Goal: Register for event/course

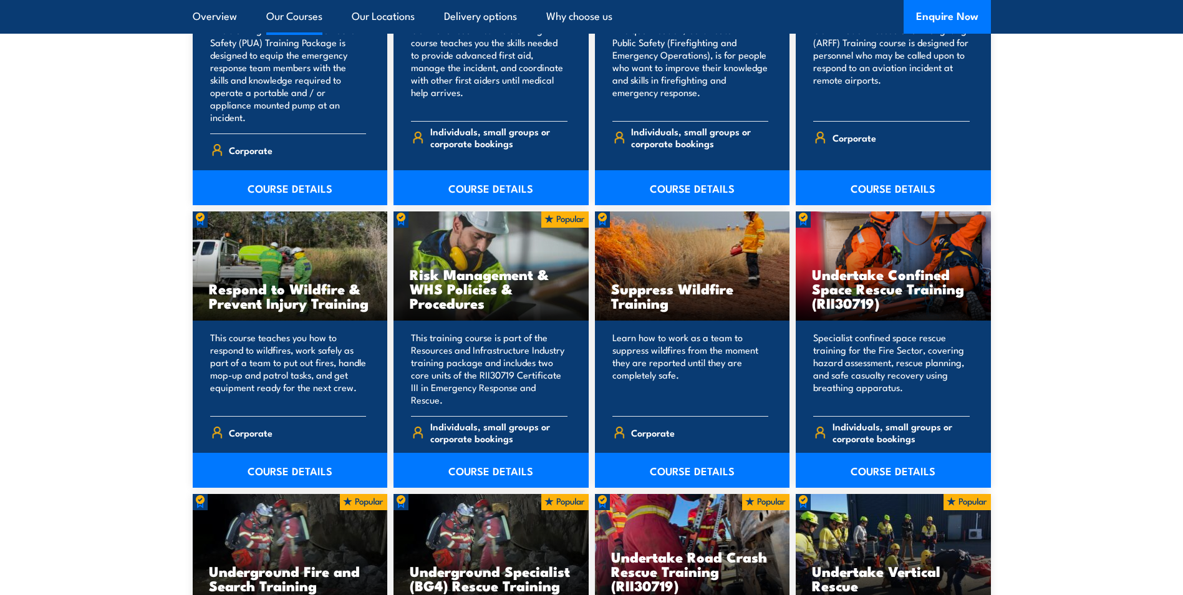
scroll to position [2058, 0]
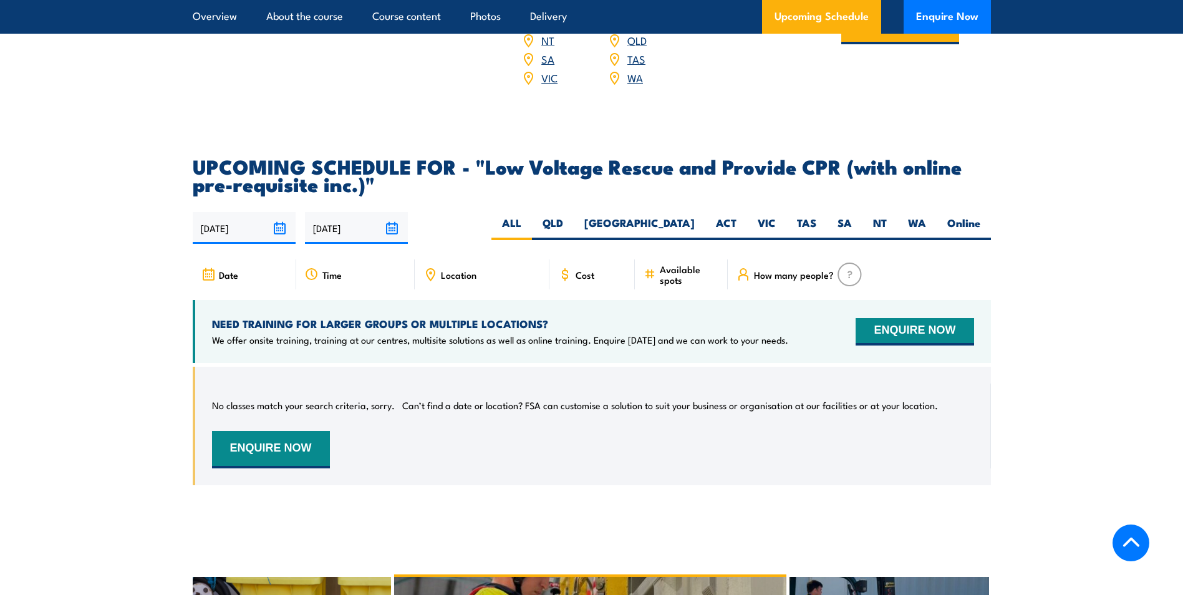
scroll to position [1497, 0]
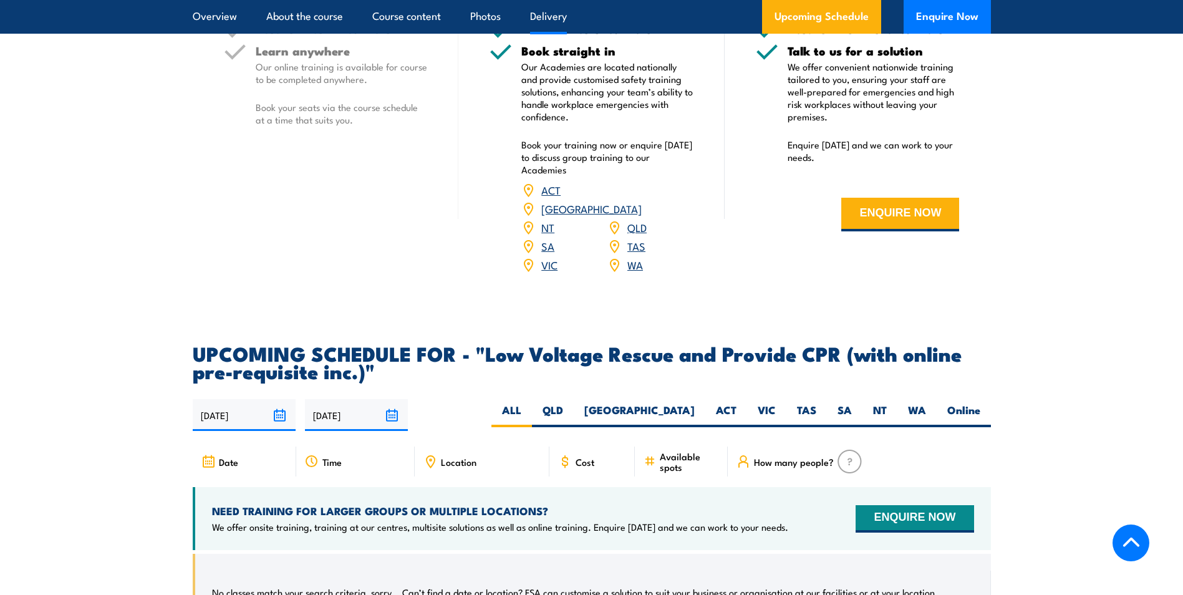
click at [617, 399] on div "18/09/2025 17/03/2026" at bounding box center [592, 415] width 798 height 32
click at [574, 403] on label "QLD" at bounding box center [553, 415] width 42 height 24
click at [571, 403] on input "QLD" at bounding box center [567, 407] width 8 height 8
radio input "true"
click at [532, 403] on label "ALL" at bounding box center [511, 415] width 41 height 24
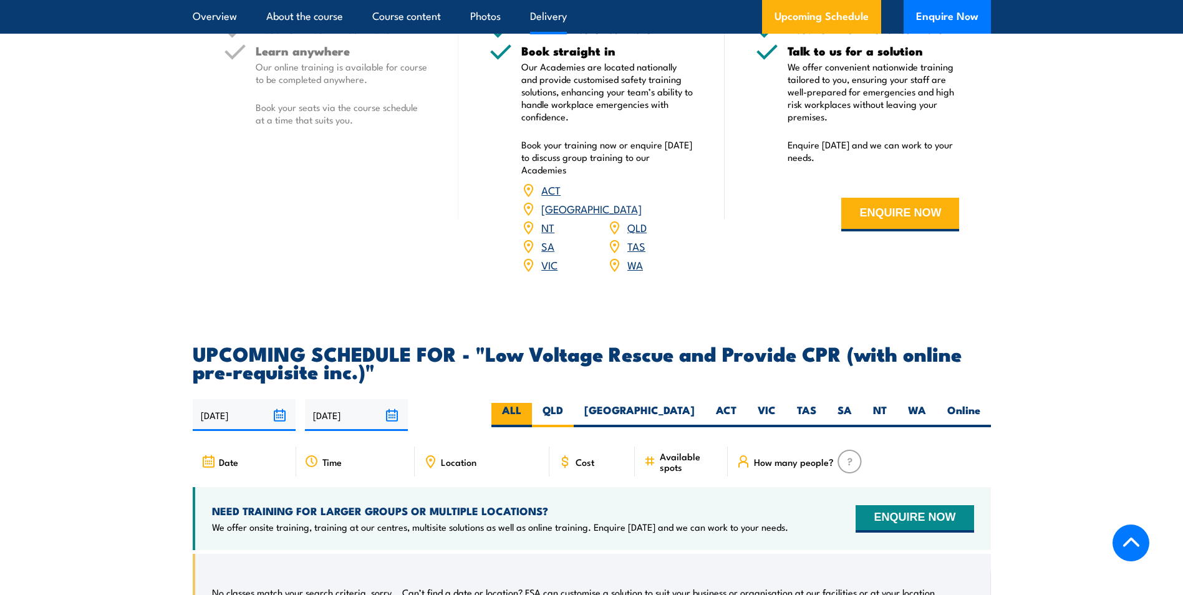
click at [530, 403] on input "ALL" at bounding box center [525, 407] width 8 height 8
radio input "true"
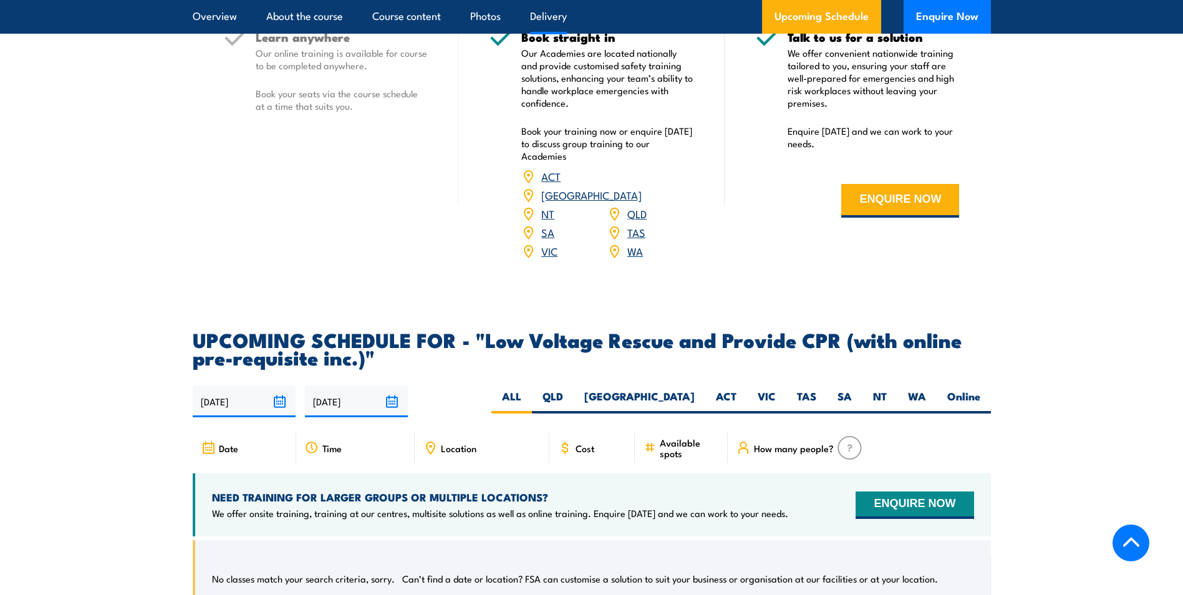
scroll to position [1698, 0]
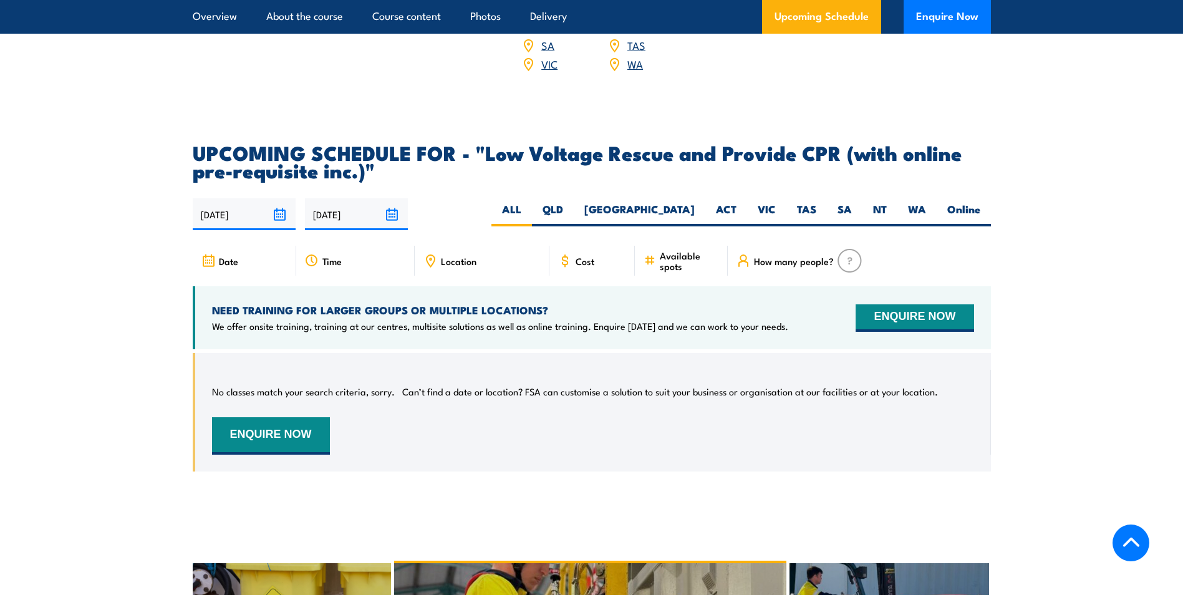
click at [264, 440] on div "No classes match your search criteria, sorry. Can’t find a date or location? FS…" at bounding box center [592, 412] width 798 height 119
click at [271, 418] on button "ENQUIRE NOW" at bounding box center [271, 435] width 118 height 37
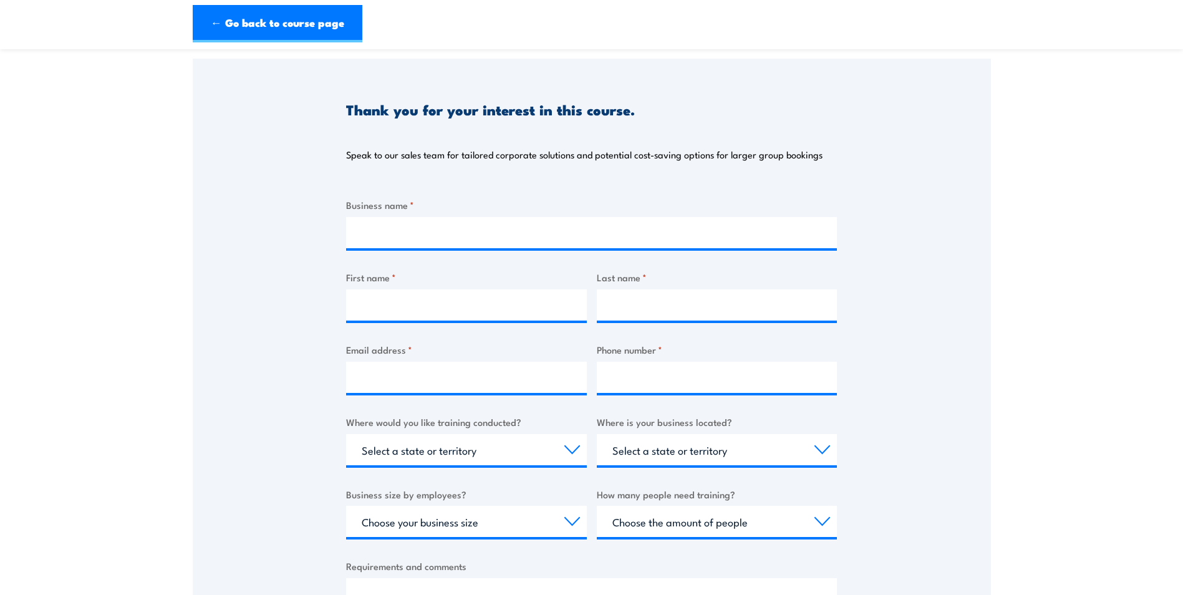
scroll to position [187, 0]
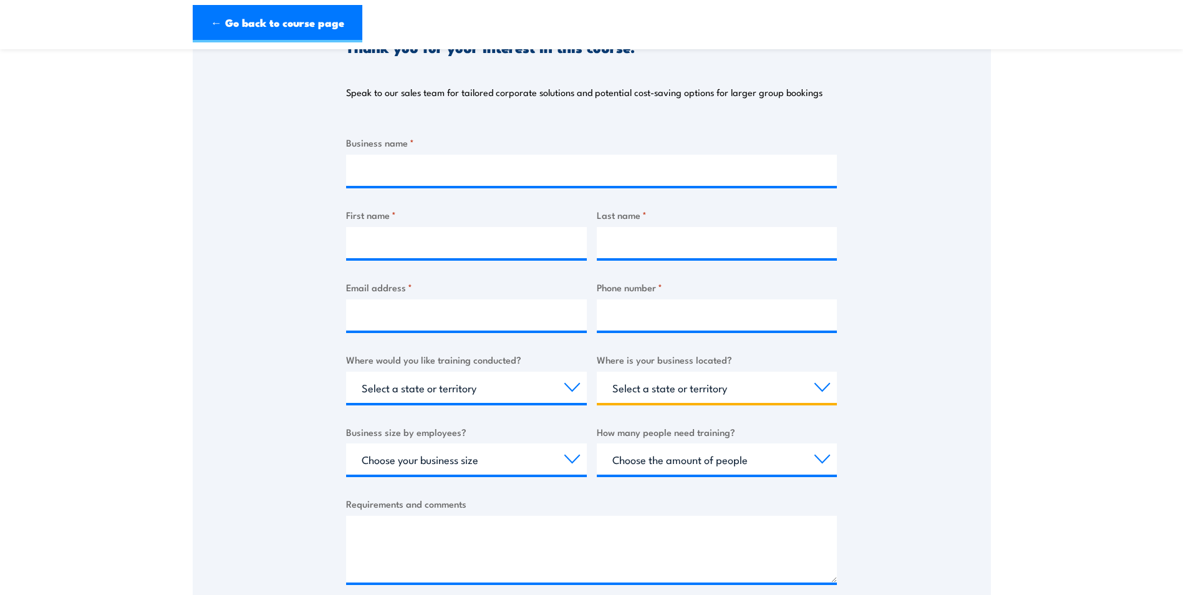
click at [682, 381] on select "Select a state or territory [GEOGRAPHIC_DATA] [GEOGRAPHIC_DATA] [GEOGRAPHIC_DAT…" at bounding box center [717, 387] width 241 height 31
click at [622, 389] on select "Select a state or territory [GEOGRAPHIC_DATA] [GEOGRAPHIC_DATA] [GEOGRAPHIC_DAT…" at bounding box center [717, 387] width 241 height 31
click at [665, 461] on select "Choose the amount of people 1 to 4 5 to 19 20+" at bounding box center [717, 458] width 241 height 31
click at [664, 460] on select "Choose the amount of people 1 to 4 5 to 19 20+" at bounding box center [717, 458] width 241 height 31
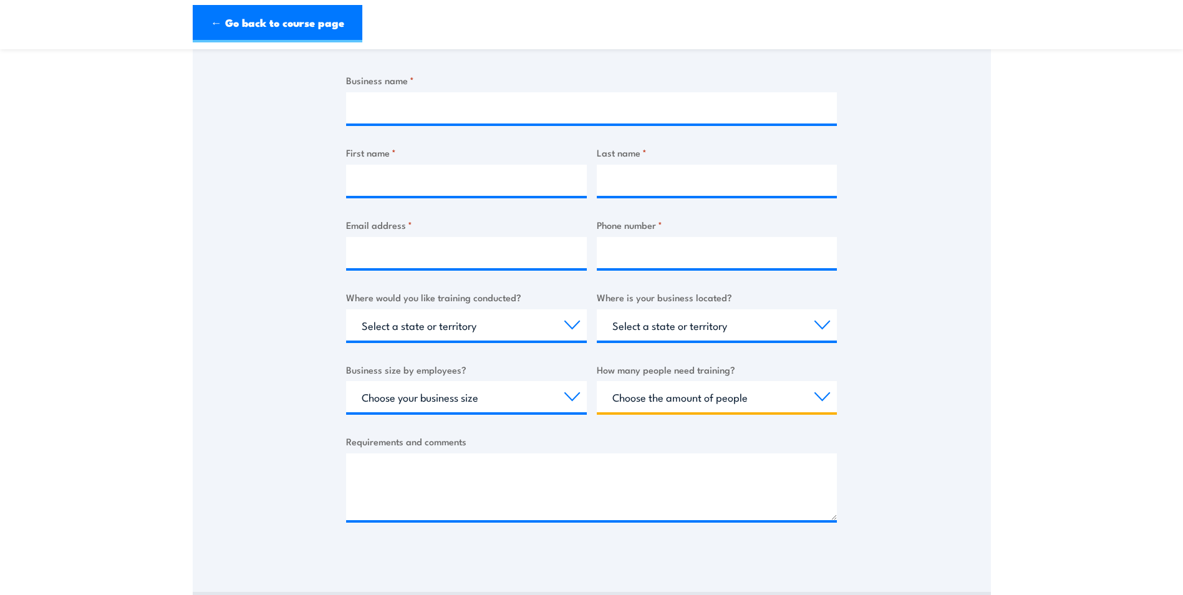
scroll to position [312, 0]
